Goal: Task Accomplishment & Management: Complete application form

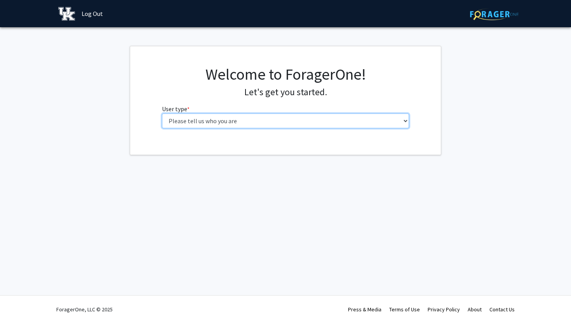
click at [256, 122] on select "Please tell us who you are Undergraduate Student Master's Student Doctoral Cand…" at bounding box center [285, 120] width 247 height 15
select select "1: undergrad"
click at [162, 113] on select "Please tell us who you are Undergraduate Student Master's Student Doctoral Cand…" at bounding box center [285, 120] width 247 height 15
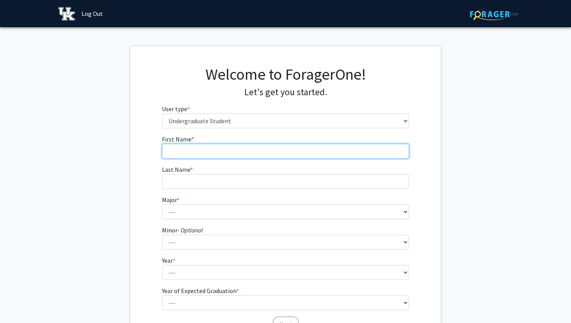
click at [212, 150] on input "First Name * required" at bounding box center [285, 151] width 247 height 15
type input "Mariacecilia"
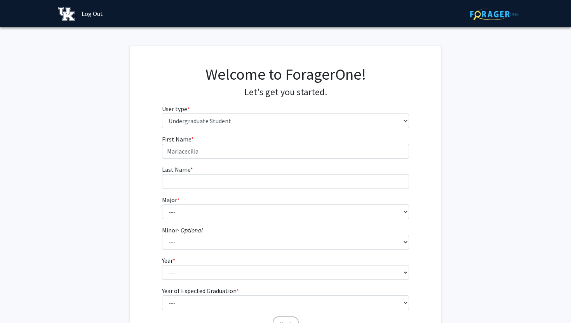
click at [176, 172] on span "Last Name" at bounding box center [176, 169] width 28 height 8
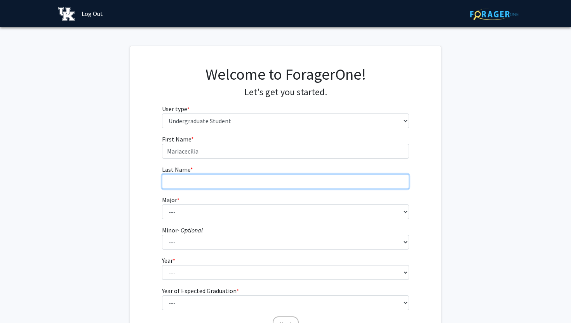
click at [176, 174] on input "Last Name * required" at bounding box center [285, 181] width 247 height 15
type input "Alexander"
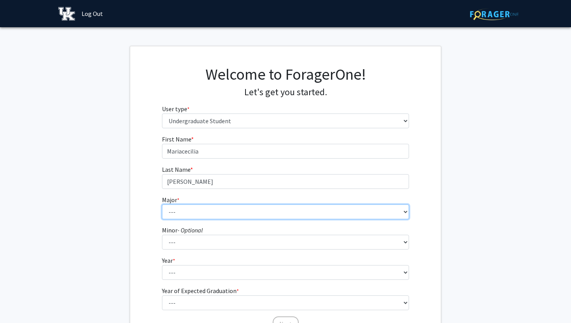
click at [175, 216] on select "--- Accounting Aerospace Engineering African American & Africana Studies Agricu…" at bounding box center [285, 211] width 247 height 15
select select "23: 860"
click at [162, 204] on select "--- Accounting Aerospace Engineering African American & Africana Studies Agricu…" at bounding box center [285, 211] width 247 height 15
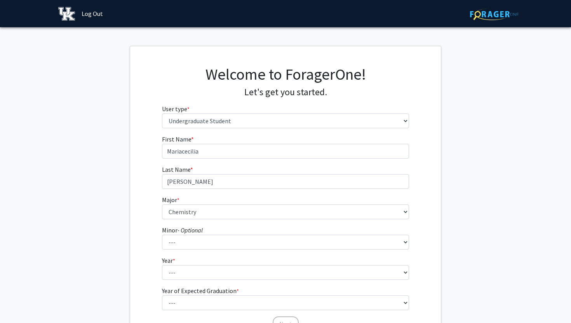
click at [143, 220] on div "First Name * required Mariacecilia Last Name * required Alexander Major * requi…" at bounding box center [285, 232] width 311 height 197
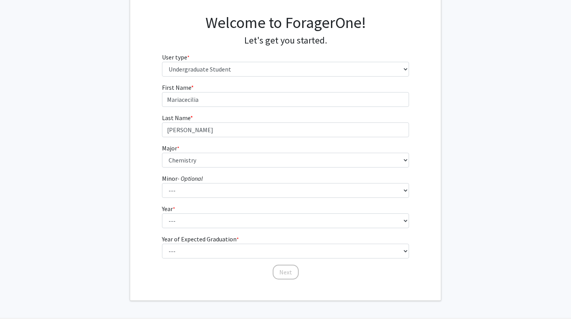
scroll to position [56, 0]
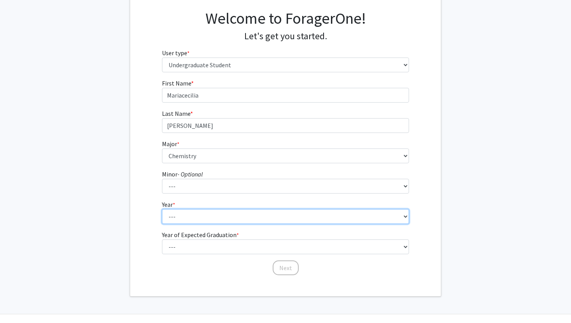
click at [183, 216] on select "--- First-year Sophomore Junior Senior Postbaccalaureate Certificate" at bounding box center [285, 216] width 247 height 15
select select "2: sophomore"
click at [162, 209] on select "--- First-year Sophomore Junior Senior Postbaccalaureate Certificate" at bounding box center [285, 216] width 247 height 15
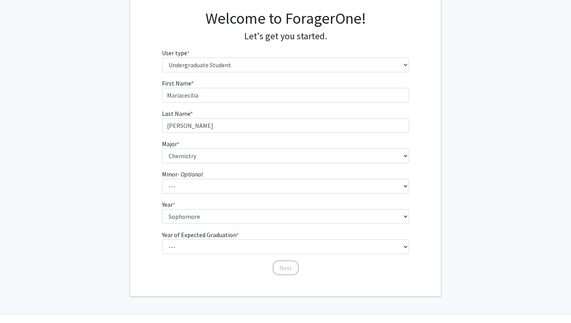
click at [148, 222] on div "First Name * required Mariacecilia Last Name * required Alexander Major * requi…" at bounding box center [285, 176] width 311 height 197
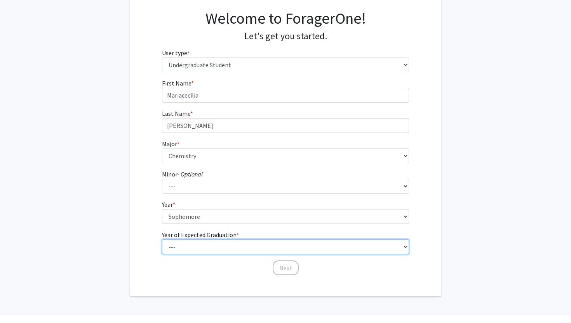
click at [174, 244] on select "--- 2025 2026 2027 2028 2029 2030 2031 2032 2033 2034" at bounding box center [285, 246] width 247 height 15
select select "4: 2028"
click at [162, 239] on select "--- 2025 2026 2027 2028 2029 2030 2031 2032 2033 2034" at bounding box center [285, 246] width 247 height 15
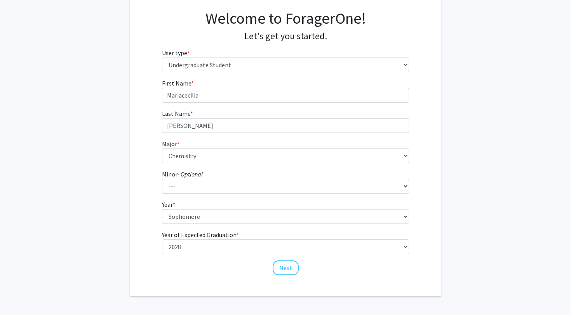
click at [273, 275] on div "First Name * required Mariacecilia Last Name * required Alexander Major * requi…" at bounding box center [285, 176] width 259 height 197
click at [281, 268] on button "Next" at bounding box center [286, 267] width 26 height 15
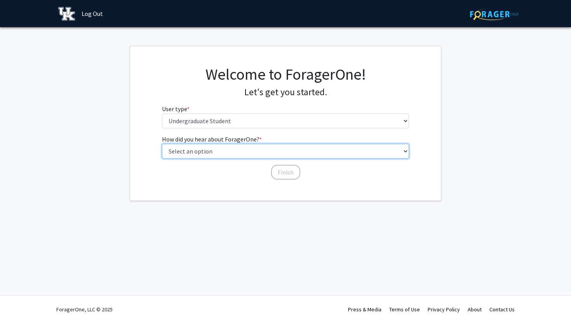
click at [237, 147] on select "Select an option Peer/student recommendation Faculty/staff recommendation Unive…" at bounding box center [285, 151] width 247 height 15
select select "1: peer_recommendation"
click at [162, 144] on select "Select an option Peer/student recommendation Faculty/staff recommendation Unive…" at bounding box center [285, 151] width 247 height 15
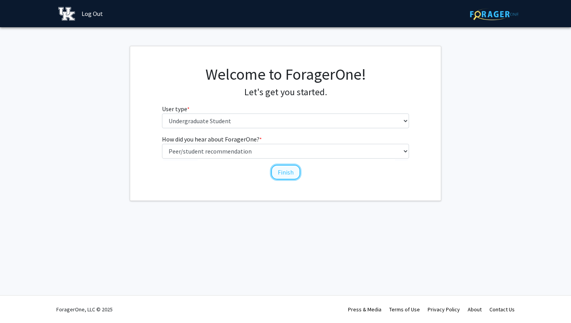
click at [278, 171] on button "Finish" at bounding box center [285, 172] width 29 height 15
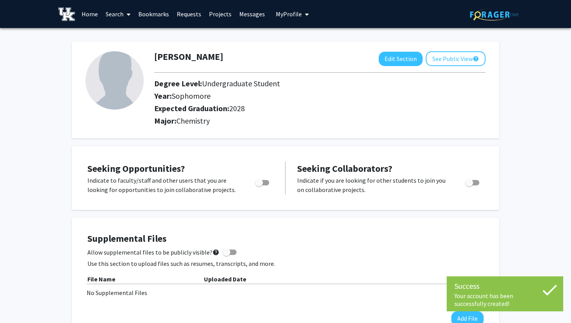
click at [116, 14] on link "Search" at bounding box center [118, 13] width 33 height 27
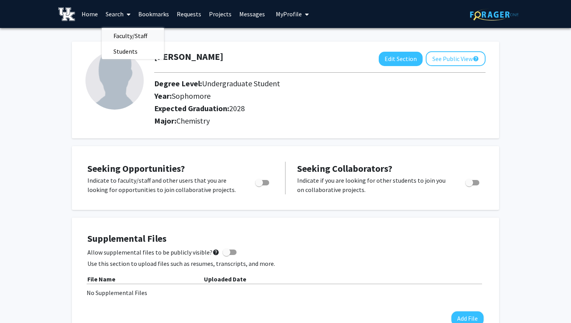
click at [122, 36] on span "Faculty/Staff" at bounding box center [130, 36] width 57 height 16
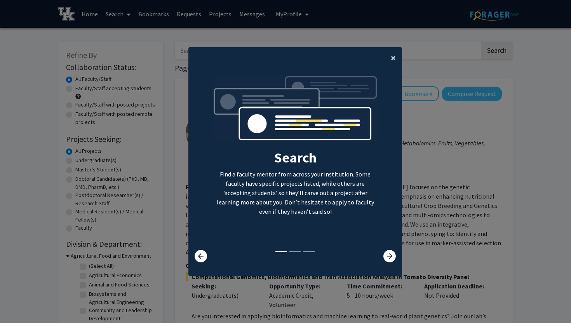
click at [393, 56] on span "×" at bounding box center [393, 58] width 5 height 12
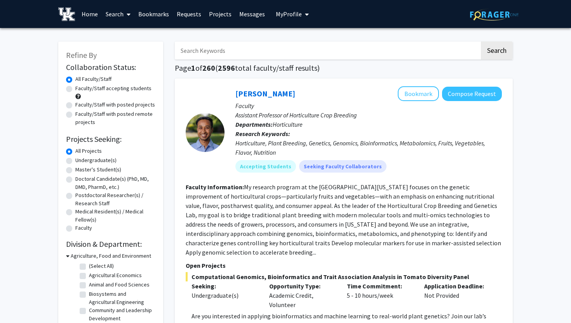
click at [282, 53] on input "Search Keywords" at bounding box center [327, 51] width 305 height 18
type input "pharmacy"
click at [481, 42] on button "Search" at bounding box center [497, 51] width 32 height 18
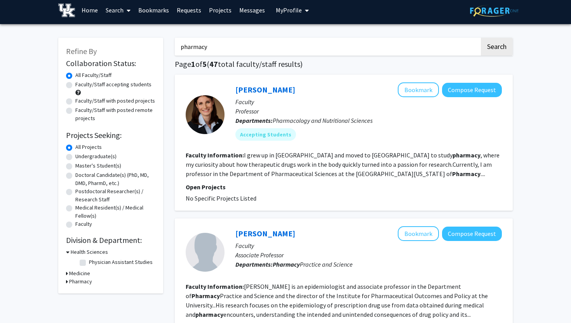
scroll to position [6, 0]
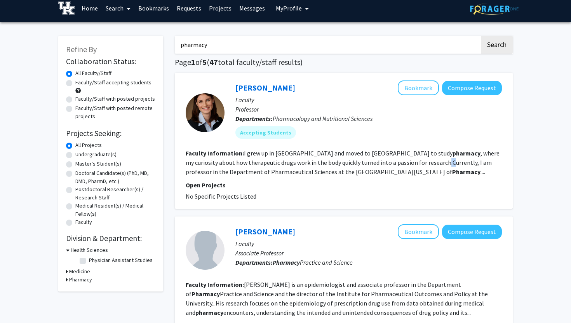
drag, startPoint x: 385, startPoint y: 162, endPoint x: 393, endPoint y: 162, distance: 8.2
click at [392, 162] on fg-read-more "I grew up in Germany and moved to Heidelberg to study pharmacy , where my curio…" at bounding box center [343, 162] width 314 height 26
click at [393, 162] on fg-read-more "I grew up in Germany and moved to Heidelberg to study pharmacy , where my curio…" at bounding box center [343, 162] width 314 height 26
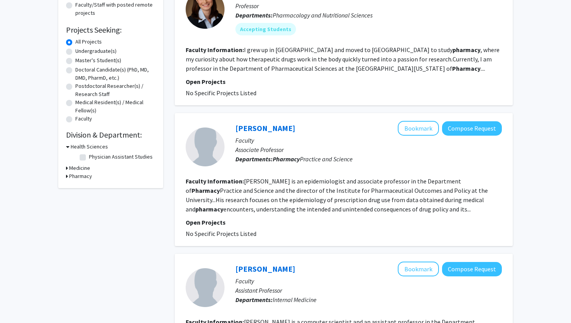
scroll to position [117, 0]
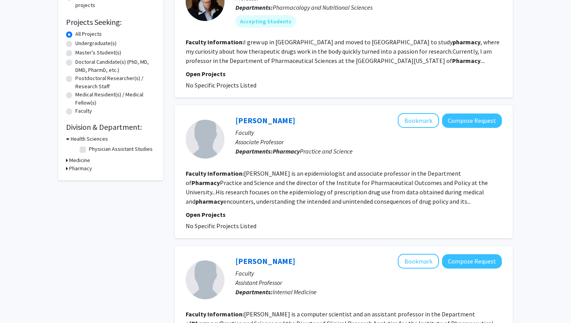
click at [73, 165] on h3 "Pharmacy" at bounding box center [80, 168] width 23 height 8
click at [89, 179] on label "(Select All)" at bounding box center [101, 178] width 25 height 8
click at [89, 179] on input "(Select All)" at bounding box center [91, 176] width 5 height 5
checkbox input "true"
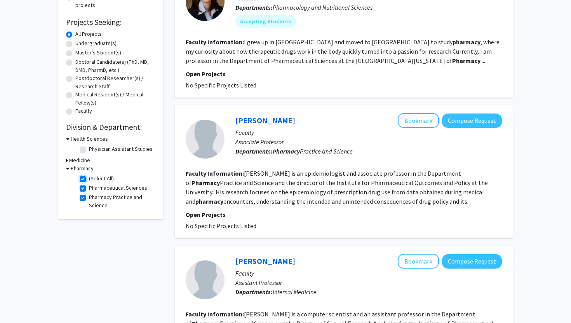
checkbox input "true"
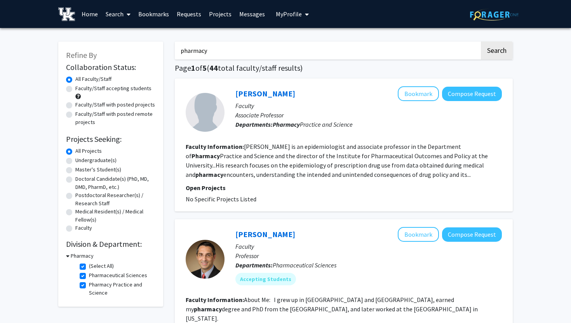
drag, startPoint x: 423, startPoint y: 47, endPoint x: 212, endPoint y: 46, distance: 211.7
click at [212, 46] on input "pharmacy" at bounding box center [327, 51] width 305 height 18
click at [481, 42] on button "Search" at bounding box center [497, 51] width 32 height 18
checkbox input "false"
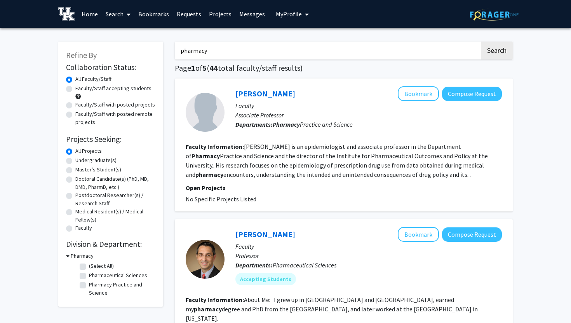
checkbox input "false"
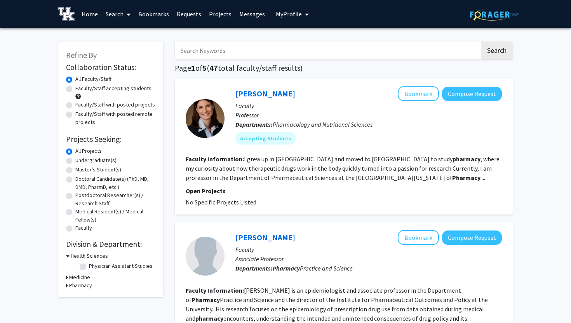
click at [481, 42] on button "Search" at bounding box center [497, 51] width 32 height 18
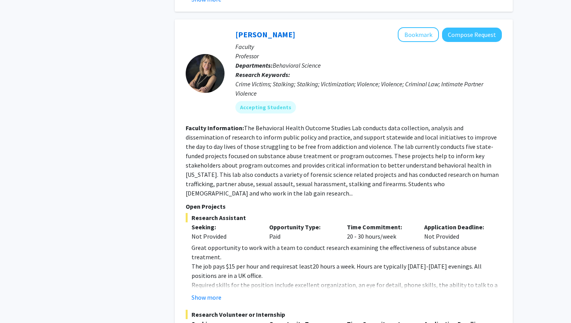
scroll to position [1114, 0]
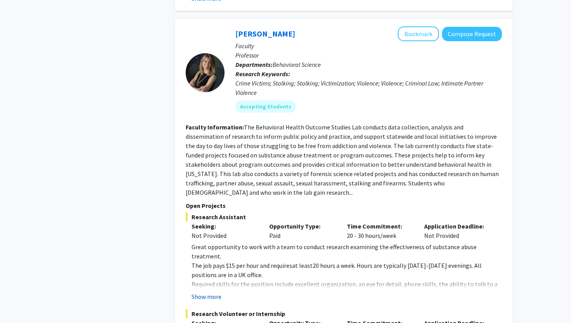
click at [204, 292] on button "Show more" at bounding box center [206, 296] width 30 height 9
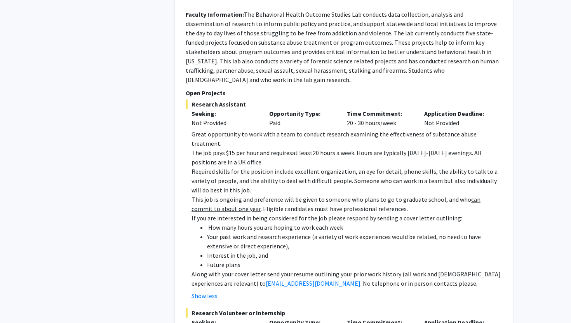
scroll to position [1226, 0]
drag, startPoint x: 269, startPoint y: 83, endPoint x: 286, endPoint y: 83, distance: 17.1
click at [286, 110] on div "Opportunity Type: Paid" at bounding box center [302, 119] width 78 height 19
drag, startPoint x: 346, startPoint y: 86, endPoint x: 371, endPoint y: 89, distance: 25.8
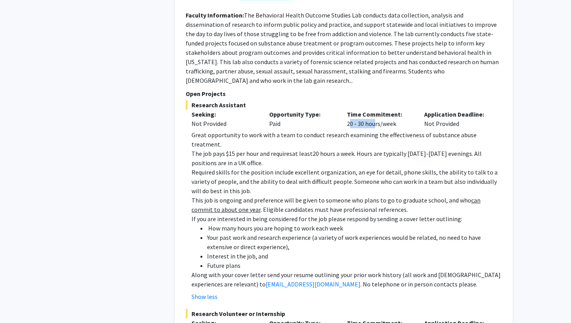
click at [371, 110] on div "Time Commitment: 20 - 30 hours/week" at bounding box center [380, 119] width 78 height 19
drag, startPoint x: 440, startPoint y: 106, endPoint x: 451, endPoint y: 106, distance: 10.5
click at [451, 150] on span "20 hours a week. Hours are typically Sunday-Thursday evenings. All positions ar…" at bounding box center [336, 158] width 290 height 17
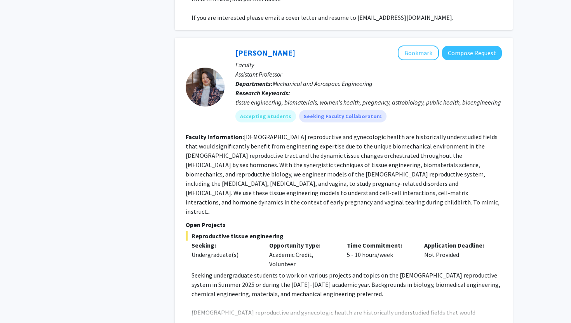
scroll to position [1599, 0]
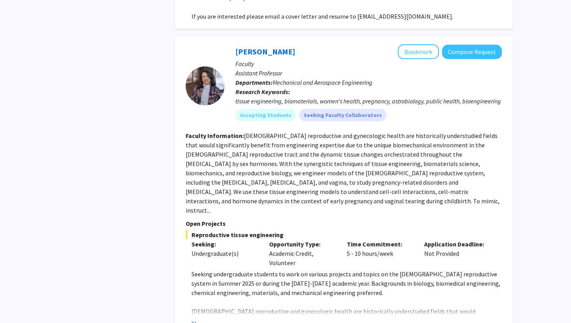
click at [208, 319] on button "Show more" at bounding box center [206, 323] width 30 height 9
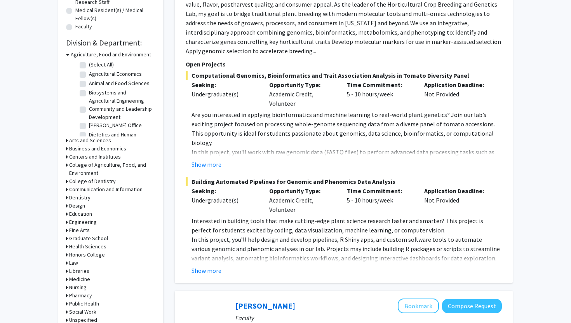
scroll to position [0, 0]
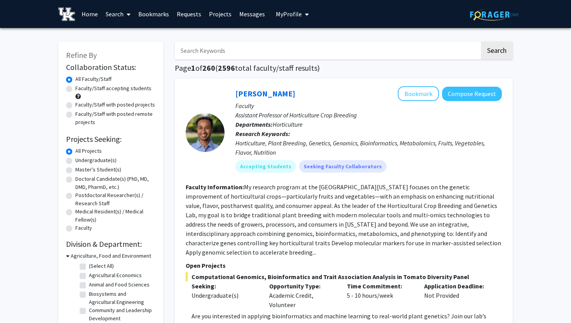
click at [240, 54] on input "Search Keywords" at bounding box center [327, 51] width 305 height 18
type input "pharmacy"
click at [481, 42] on button "Search" at bounding box center [497, 51] width 32 height 18
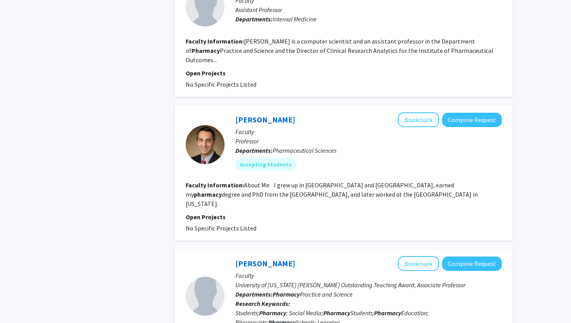
scroll to position [495, 0]
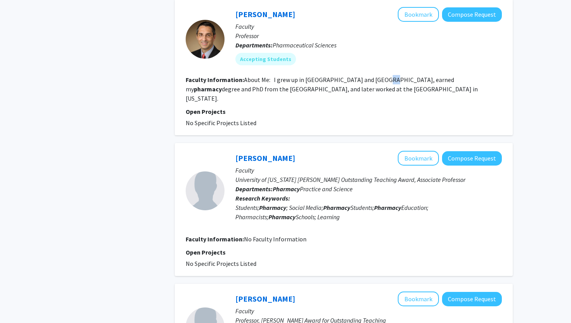
drag, startPoint x: 379, startPoint y: 66, endPoint x: 389, endPoint y: 68, distance: 10.0
click at [389, 75] on section "Faculty Information: About Me: I grew up in Germany and Finland, earned my phar…" at bounding box center [344, 89] width 316 height 28
click at [389, 76] on fg-read-more "About Me: I grew up in Germany and Finland, earned my pharmacy degree and PhD f…" at bounding box center [332, 89] width 292 height 26
click at [360, 76] on fg-read-more "About Me: I grew up in Germany and Finland, earned my pharmacy degree and PhD f…" at bounding box center [332, 89] width 292 height 26
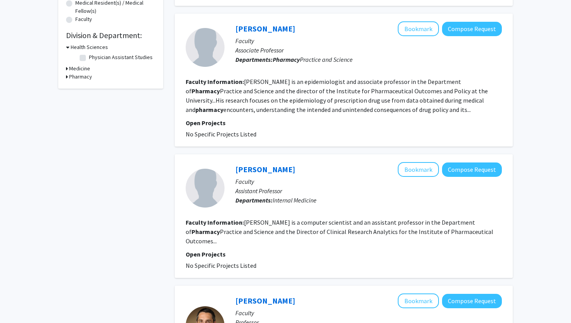
scroll to position [0, 0]
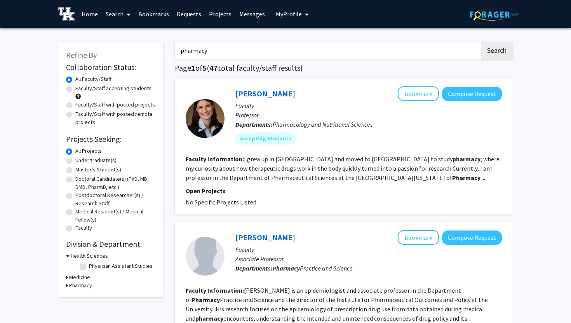
drag, startPoint x: 247, startPoint y: 42, endPoint x: 230, endPoint y: 57, distance: 22.5
click at [230, 57] on input "pharmacy" at bounding box center [327, 51] width 305 height 18
type input "pharmacology"
click at [481, 42] on button "Search" at bounding box center [497, 51] width 32 height 18
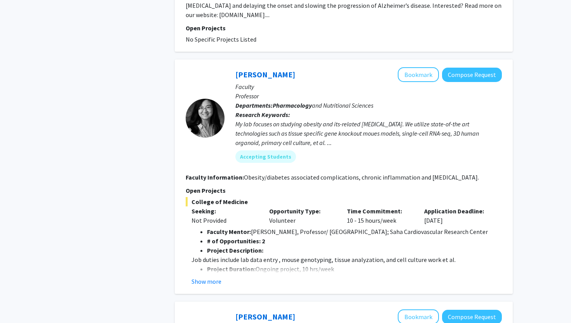
scroll to position [724, 0]
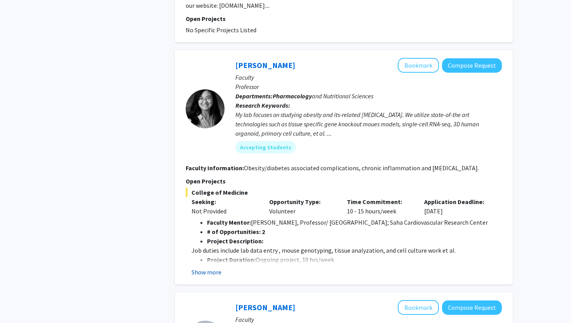
click at [218, 267] on button "Show more" at bounding box center [206, 271] width 30 height 9
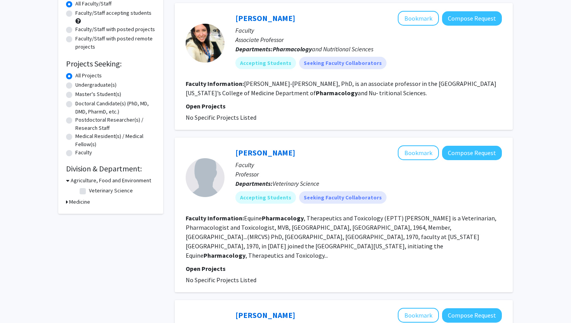
scroll to position [0, 0]
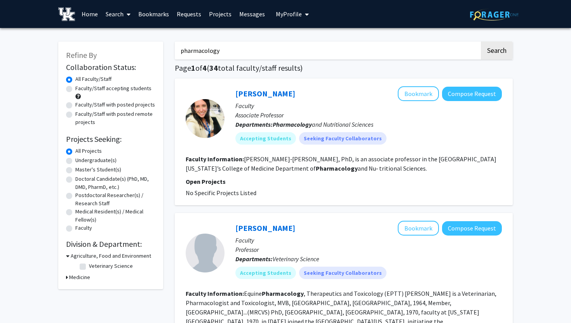
drag, startPoint x: 224, startPoint y: 52, endPoint x: 135, endPoint y: 42, distance: 89.5
click at [481, 42] on button "Search" at bounding box center [497, 51] width 32 height 18
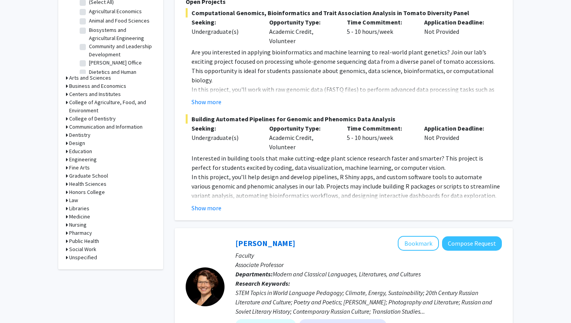
scroll to position [256, 0]
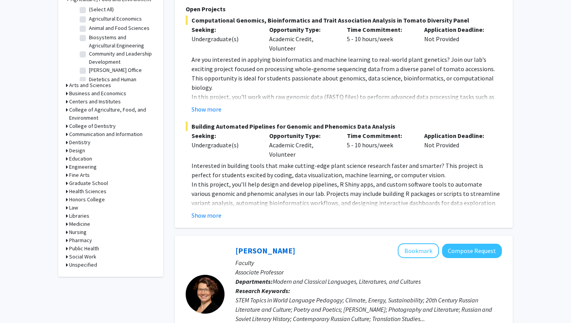
click at [65, 239] on div "Refine By Collaboration Status: Collaboration Status All Faculty/Staff Collabor…" at bounding box center [110, 30] width 105 height 491
click at [66, 240] on icon at bounding box center [67, 240] width 2 height 8
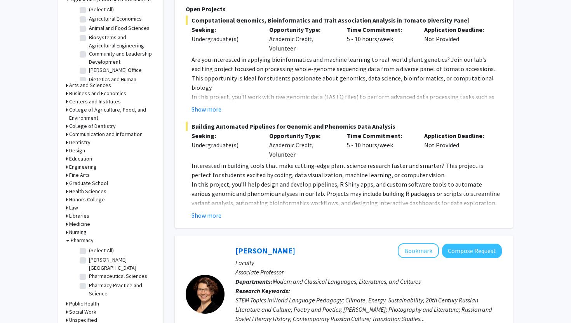
click at [89, 249] on label "(Select All)" at bounding box center [101, 250] width 25 height 8
click at [89, 249] on input "(Select All)" at bounding box center [91, 248] width 5 height 5
checkbox input "true"
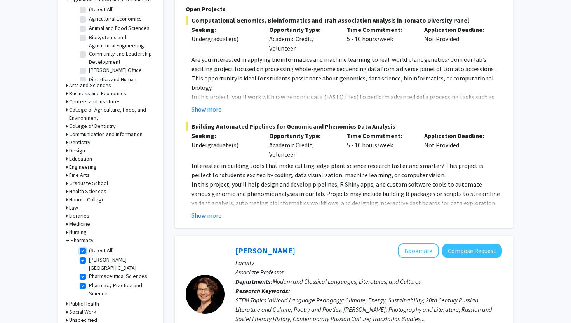
checkbox input "true"
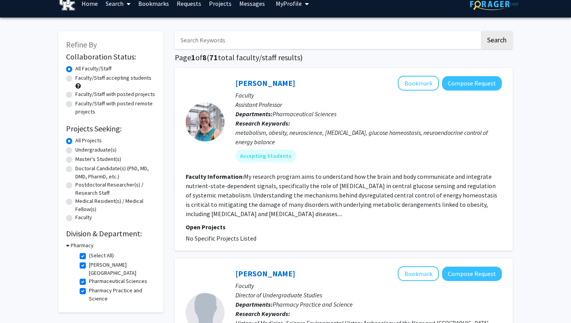
scroll to position [8, 0]
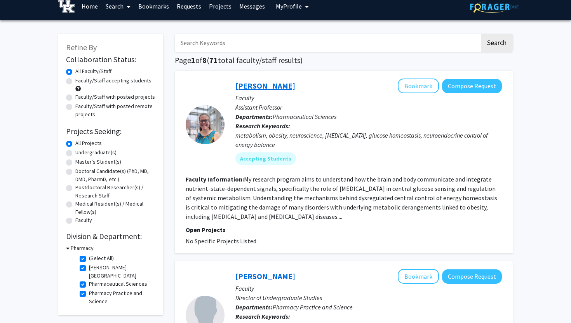
click at [269, 85] on link "Caroline Geisler" at bounding box center [265, 86] width 60 height 10
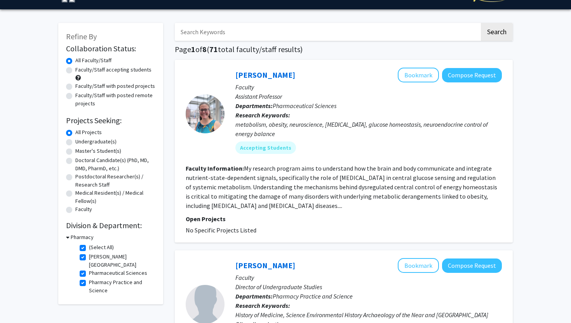
scroll to position [19, 0]
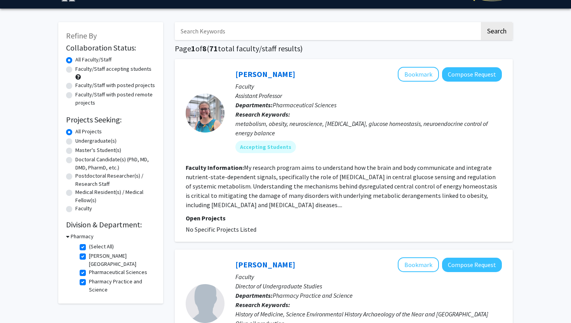
click at [75, 143] on label "Undergraduate(s)" at bounding box center [95, 141] width 41 height 8
click at [75, 142] on input "Undergraduate(s)" at bounding box center [77, 139] width 5 height 5
radio input "true"
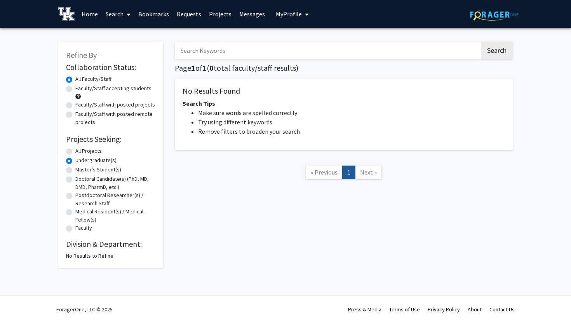
click at [224, 52] on input "Search Keywords" at bounding box center [327, 51] width 305 height 18
click at [184, 84] on div "No Results Found Search Tips Make sure words are spelled correctly Try using di…" at bounding box center [344, 113] width 338 height 71
click at [75, 148] on label "All Projects" at bounding box center [88, 151] width 26 height 8
click at [75, 148] on input "All Projects" at bounding box center [77, 149] width 5 height 5
radio input "true"
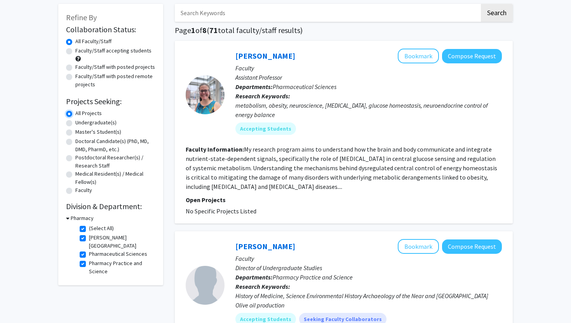
scroll to position [56, 0]
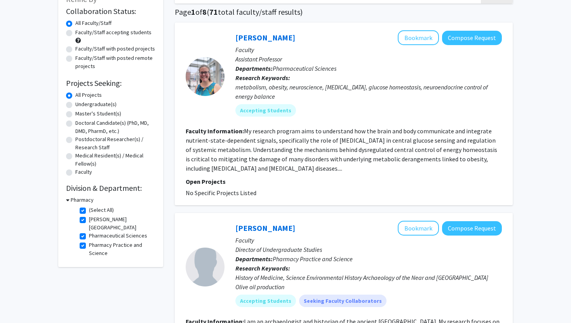
click at [89, 211] on label "(Select All)" at bounding box center [101, 210] width 25 height 8
click at [89, 211] on input "(Select All)" at bounding box center [91, 208] width 5 height 5
checkbox input "false"
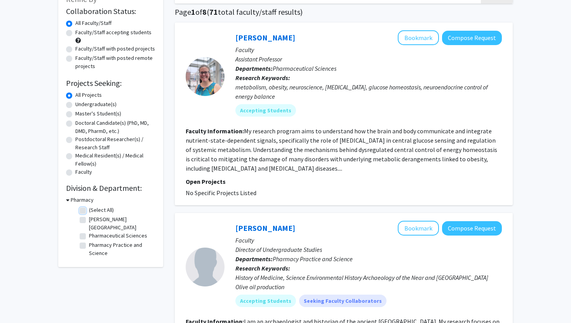
checkbox input "false"
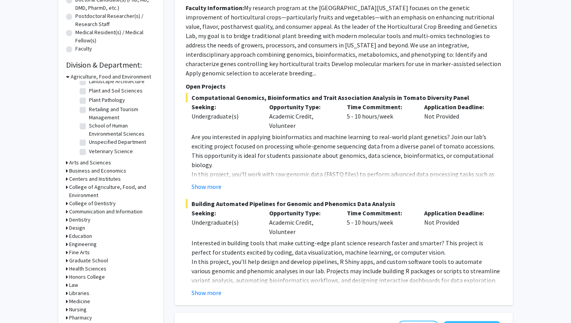
scroll to position [181, 0]
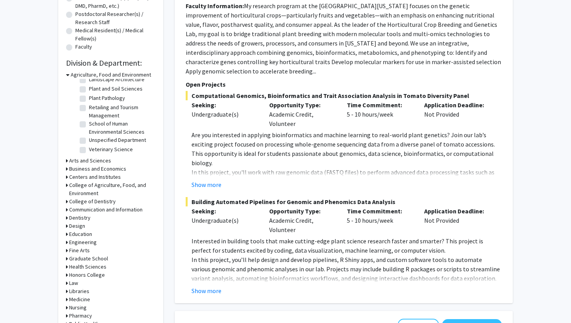
click at [68, 161] on icon at bounding box center [67, 161] width 2 height 8
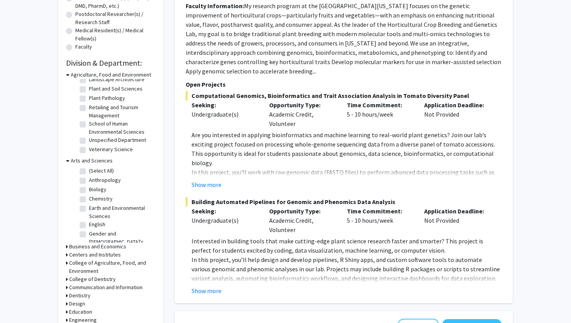
click at [89, 200] on label "Chemistry" at bounding box center [101, 199] width 24 height 8
click at [89, 200] on input "Chemistry" at bounding box center [91, 197] width 5 height 5
checkbox input "true"
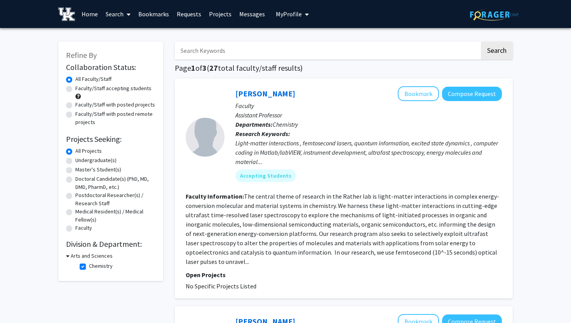
click at [89, 267] on label "Chemistry" at bounding box center [101, 266] width 24 height 8
click at [89, 267] on input "Chemistry" at bounding box center [91, 264] width 5 height 5
checkbox input "false"
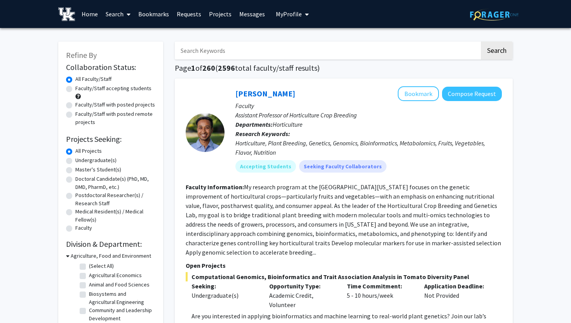
click at [75, 160] on label "Undergraduate(s)" at bounding box center [95, 160] width 41 height 8
click at [75, 160] on input "Undergraduate(s)" at bounding box center [77, 158] width 5 height 5
radio input "true"
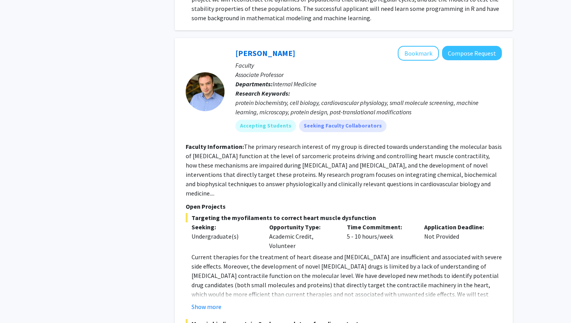
scroll to position [2020, 0]
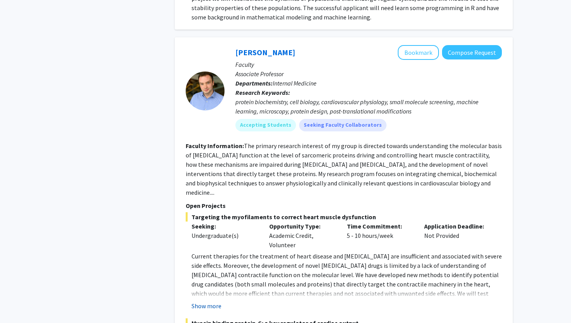
click at [209, 301] on button "Show more" at bounding box center [206, 305] width 30 height 9
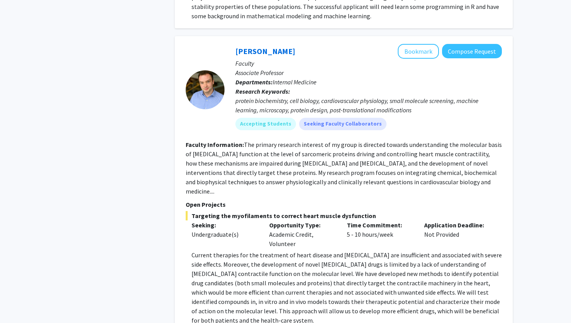
scroll to position [2024, 0]
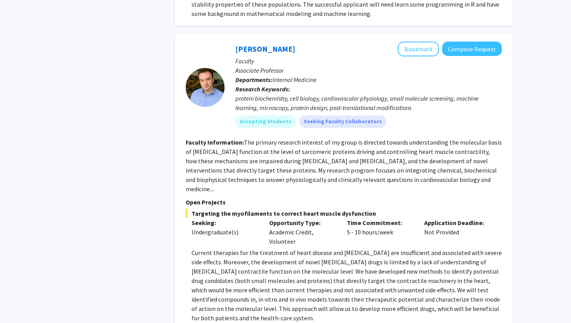
click at [209, 146] on section "Faculty Information: The primary research interest of my group is directed towa…" at bounding box center [344, 165] width 316 height 56
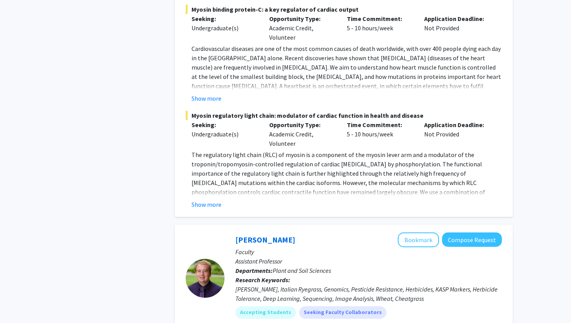
scroll to position [2362, 0]
click at [198, 199] on button "Show more" at bounding box center [206, 203] width 30 height 9
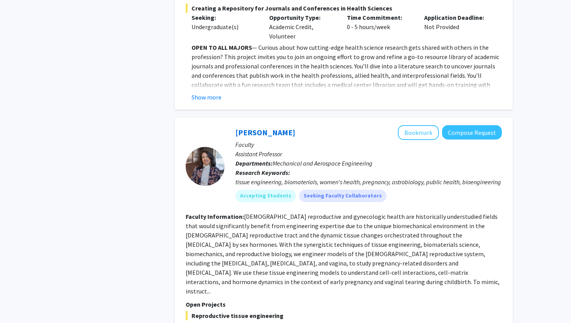
scroll to position [3895, 0]
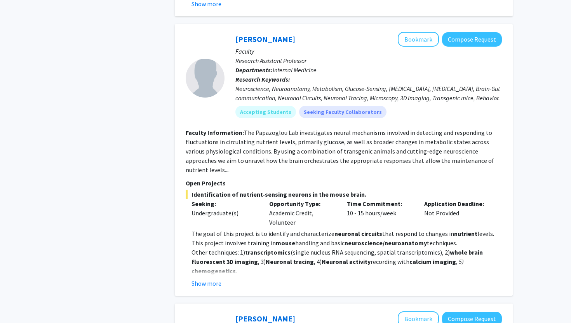
scroll to position [935, 0]
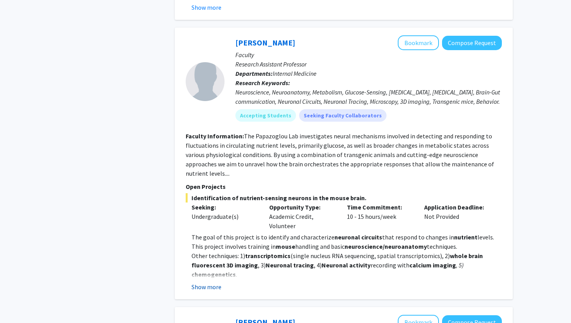
click at [208, 282] on button "Show more" at bounding box center [206, 286] width 30 height 9
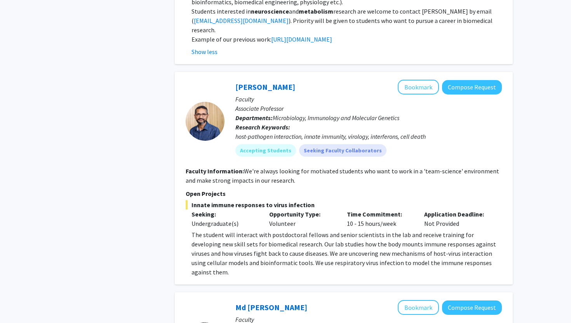
scroll to position [1226, 0]
click at [240, 219] on div "Undergraduate(s)" at bounding box center [224, 223] width 66 height 9
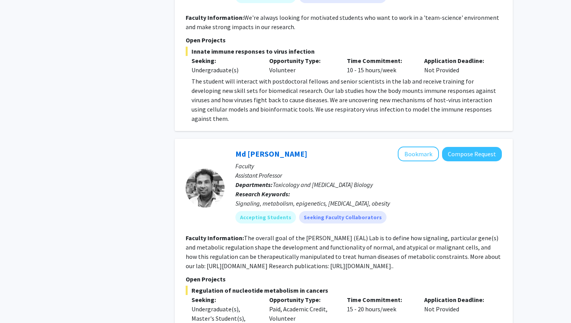
scroll to position [1396, 0]
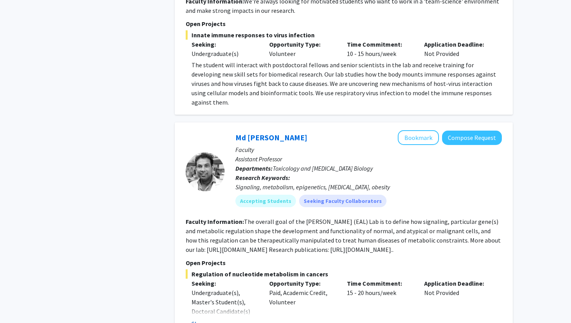
click at [207, 319] on button "Show more" at bounding box center [206, 323] width 30 height 9
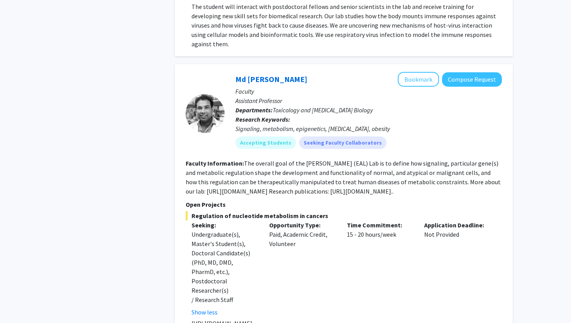
scroll to position [1454, 0]
drag, startPoint x: 186, startPoint y: 134, endPoint x: 253, endPoint y: 134, distance: 67.6
click at [253, 160] on fg-read-more "The overall goal of the Eunus Ali (EAL) Lab is to define how signaling, particu…" at bounding box center [343, 178] width 315 height 36
click at [191, 319] on fg-read-more "https://www.eal-metabo.com/research" at bounding box center [344, 323] width 316 height 9
drag, startPoint x: 191, startPoint y: 256, endPoint x: 306, endPoint y: 256, distance: 115.7
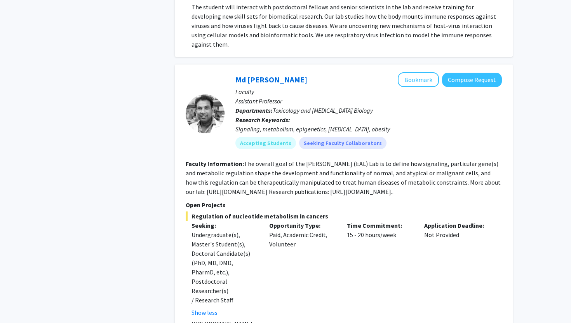
click at [306, 319] on fg-read-more "https://www.eal-metabo.com/research" at bounding box center [344, 323] width 316 height 9
copy p "https://www.eal-metabo.com/research"
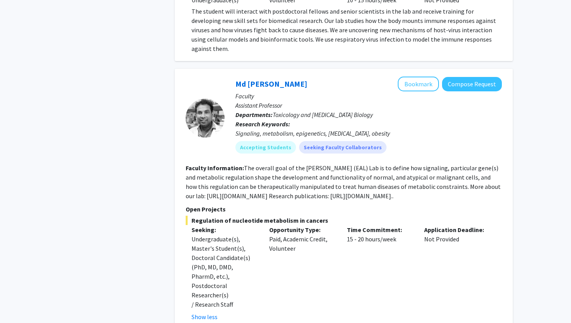
scroll to position [1449, 0]
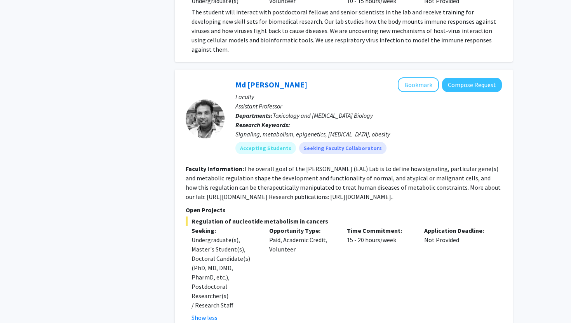
click at [292, 165] on fg-read-more "The overall goal of the Eunus Ali (EAL) Lab is to define how signaling, particu…" at bounding box center [343, 183] width 315 height 36
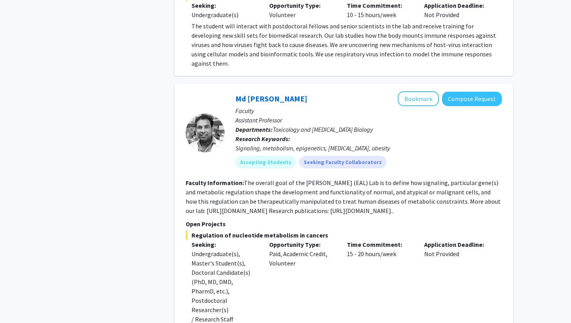
scroll to position [1431, 0]
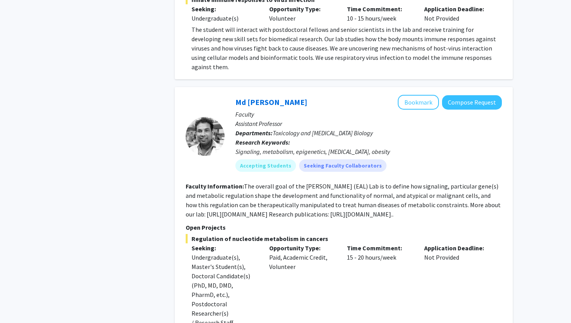
drag, startPoint x: 322, startPoint y: 155, endPoint x: 420, endPoint y: 158, distance: 98.7
click at [420, 182] on fg-read-more "The overall goal of the Eunus Ali (EAL) Lab is to define how signaling, particu…" at bounding box center [343, 200] width 315 height 36
click at [317, 182] on fg-read-more "The overall goal of the Eunus Ali (EAL) Lab is to define how signaling, particu…" at bounding box center [343, 200] width 315 height 36
drag, startPoint x: 319, startPoint y: 158, endPoint x: 421, endPoint y: 156, distance: 101.4
click at [421, 182] on fg-read-more "The overall goal of the Eunus Ali (EAL) Lab is to define how signaling, particu…" at bounding box center [343, 200] width 315 height 36
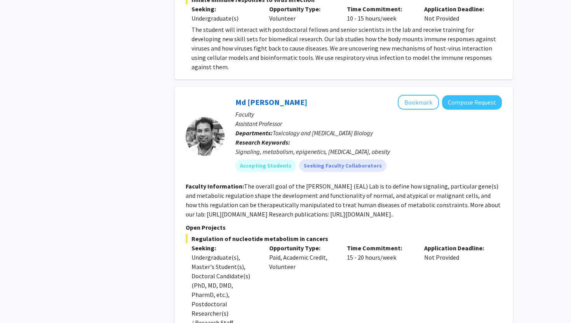
copy fg-read-more "https://eal-metabolab.com/publication"
click at [124, 135] on div "Refine By Collaboration Status: Collaboration Status All Faculty/Staff Collabor…" at bounding box center [110, 110] width 117 height 3014
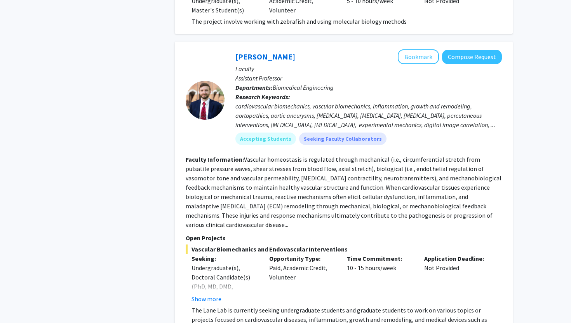
scroll to position [2032, 0]
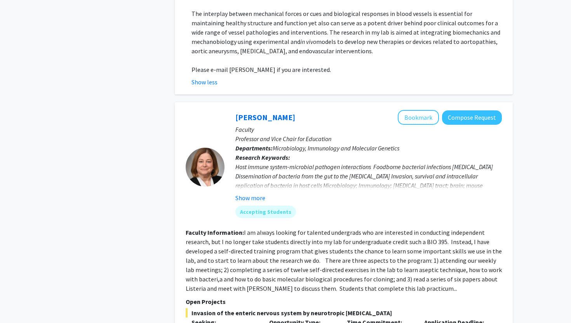
scroll to position [2357, 0]
drag, startPoint x: 262, startPoint y: 186, endPoint x: 330, endPoint y: 186, distance: 68.0
click at [330, 228] on fg-read-more "I am always looking for talented undergrads who are interested in conducting in…" at bounding box center [344, 260] width 316 height 64
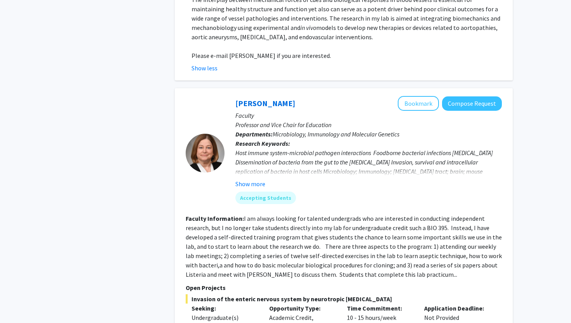
scroll to position [2369, 0]
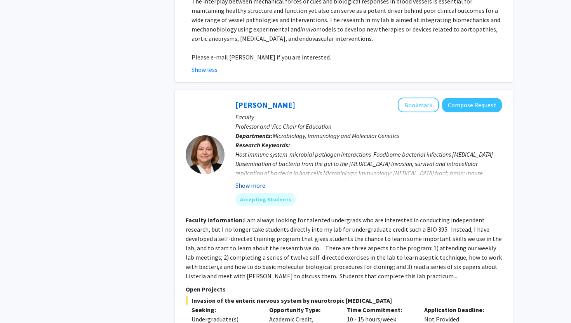
click at [259, 181] on button "Show more" at bounding box center [250, 185] width 30 height 9
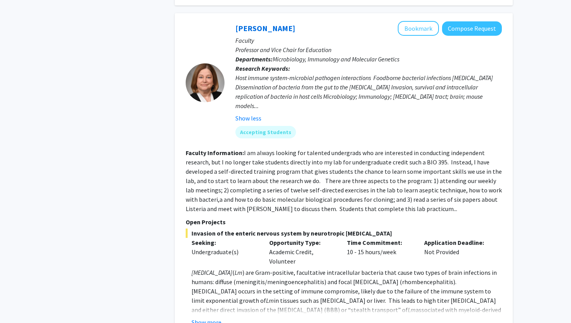
scroll to position [2462, 0]
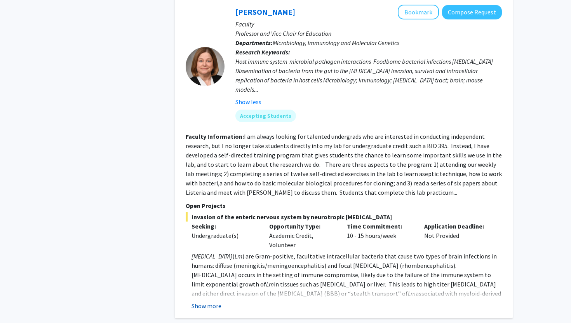
click at [211, 301] on button "Show more" at bounding box center [206, 305] width 30 height 9
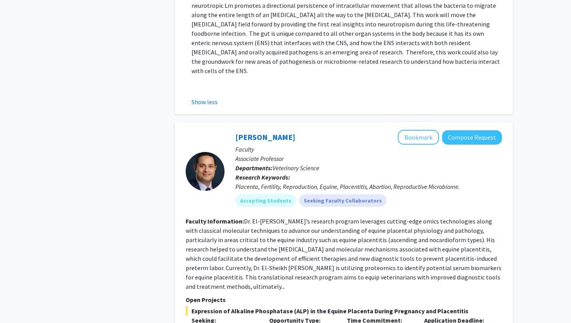
scroll to position [2990, 0]
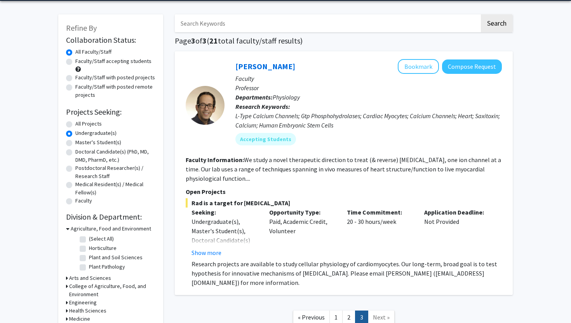
scroll to position [38, 0]
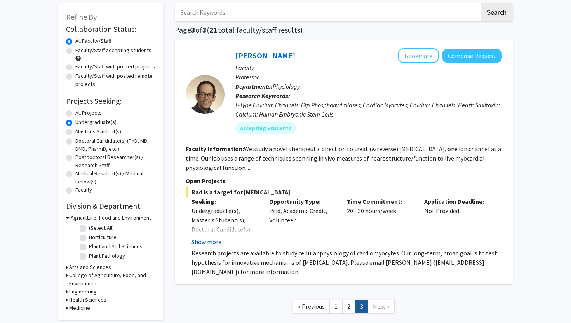
click at [210, 240] on button "Show more" at bounding box center [206, 241] width 30 height 9
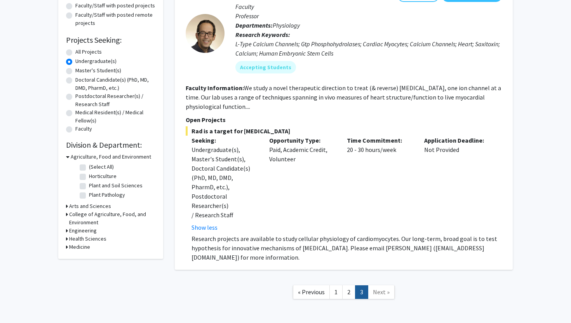
scroll to position [104, 0]
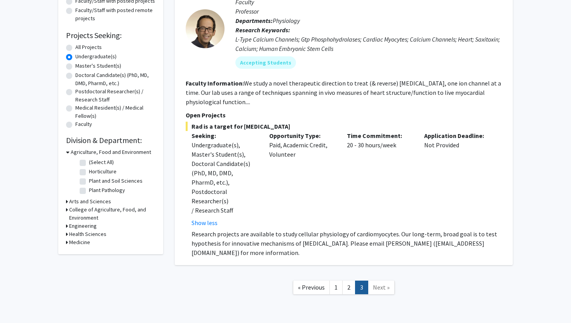
click at [298, 235] on p "Research projects are available to study cellular physiology of cardiomyocytes.…" at bounding box center [346, 243] width 310 height 28
drag, startPoint x: 299, startPoint y: 234, endPoint x: 342, endPoint y: 234, distance: 43.1
click at [342, 234] on p "Research projects are available to study cellular physiology of cardiomyocytes.…" at bounding box center [346, 243] width 310 height 28
copy p "cardioprotection"
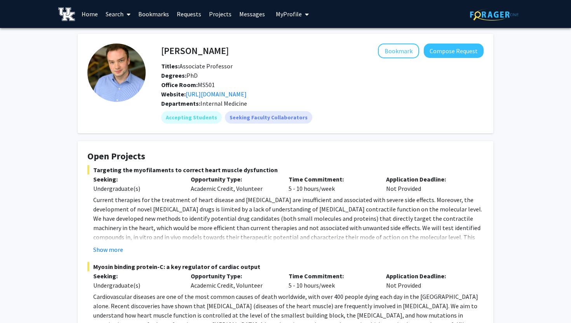
click at [278, 155] on h4 "Open Projects" at bounding box center [285, 156] width 396 height 11
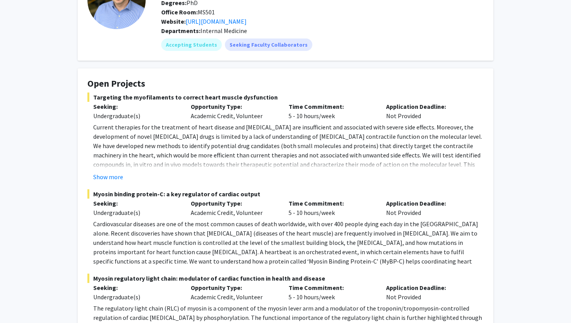
scroll to position [74, 0]
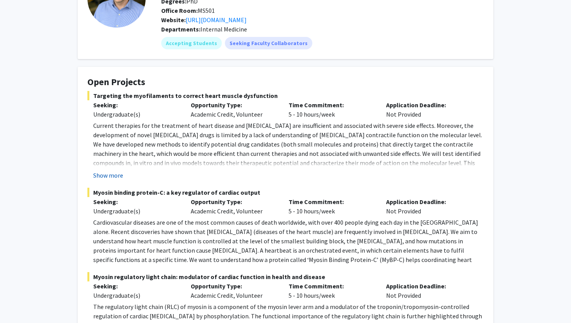
click at [108, 174] on button "Show more" at bounding box center [108, 175] width 30 height 9
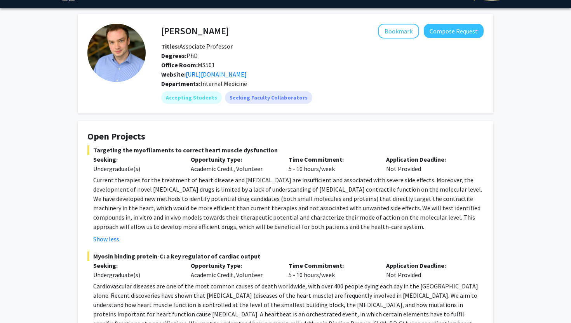
scroll to position [0, 0]
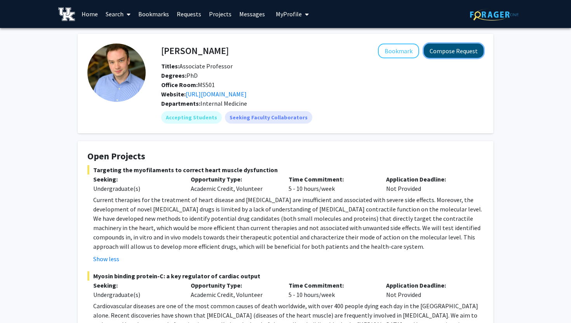
click at [451, 57] on button "Compose Request" at bounding box center [454, 50] width 60 height 14
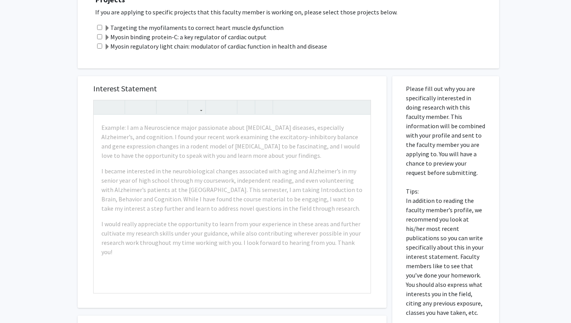
scroll to position [212, 0]
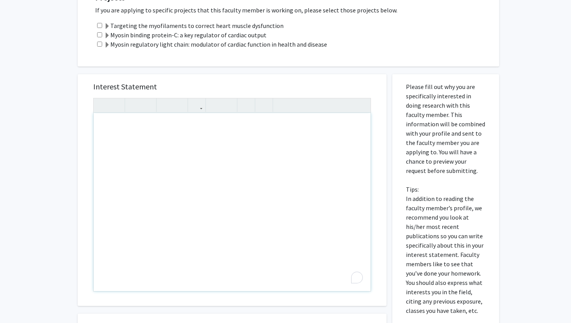
click at [108, 124] on div "To enrich screen reader interactions, please activate Accessibility in Grammarl…" at bounding box center [232, 202] width 277 height 178
type textarea "I am a sophomore in Pharmaceutical Sciences under the College of Pharmacy.&nbsp;"
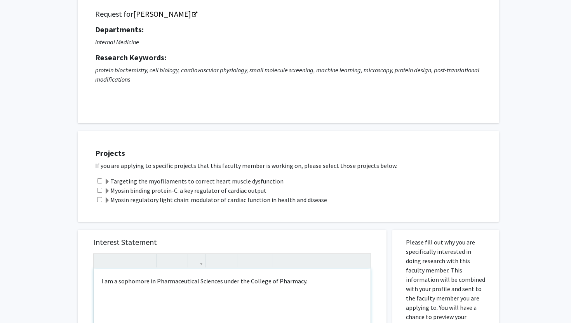
scroll to position [0, 0]
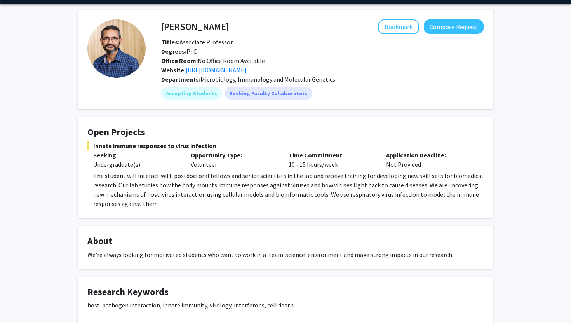
scroll to position [17, 0]
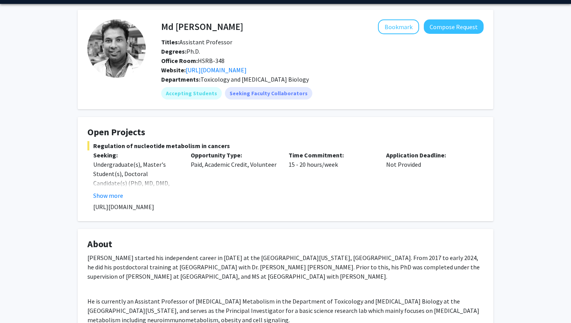
scroll to position [46, 0]
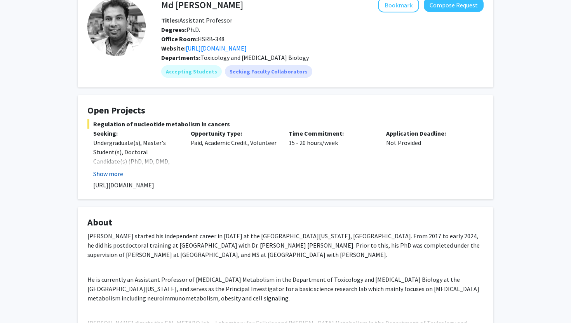
click at [113, 172] on button "Show more" at bounding box center [108, 173] width 30 height 9
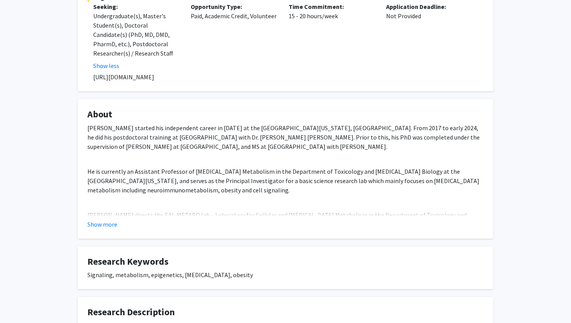
scroll to position [174, 0]
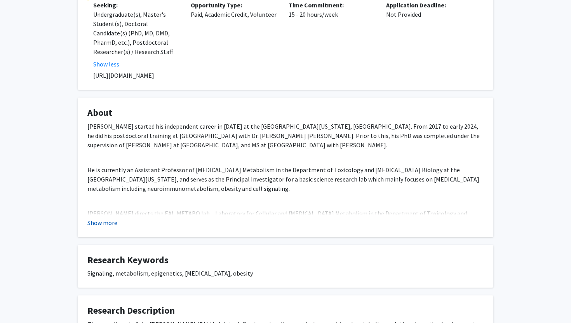
click at [108, 221] on button "Show more" at bounding box center [102, 222] width 30 height 9
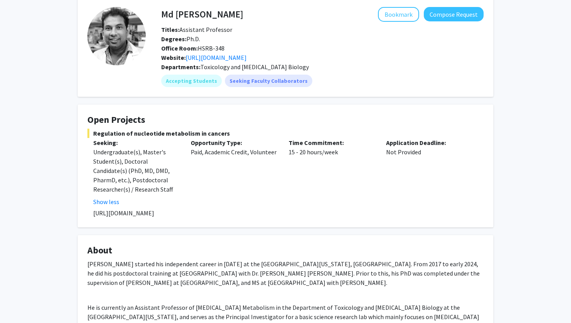
scroll to position [36, 0]
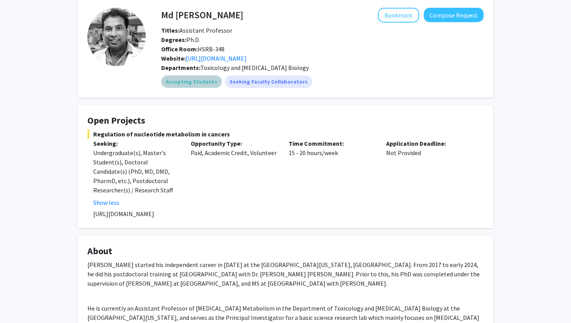
click at [320, 75] on div "Accepting Students Seeking Faculty Collaborators" at bounding box center [322, 82] width 325 height 16
click at [258, 115] on h4 "Open Projects" at bounding box center [285, 120] width 396 height 11
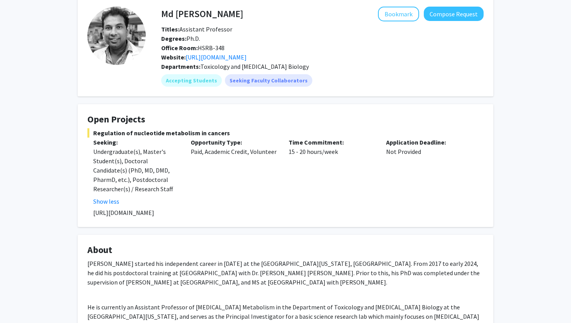
scroll to position [0, 0]
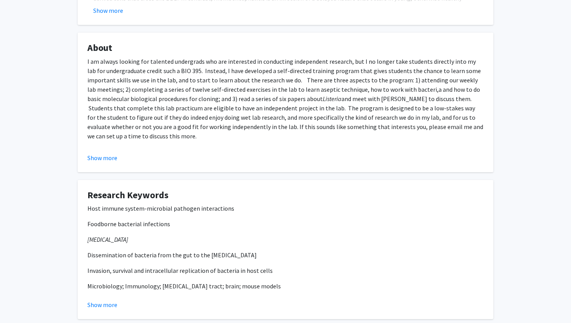
scroll to position [237, 0]
